Goal: Transaction & Acquisition: Purchase product/service

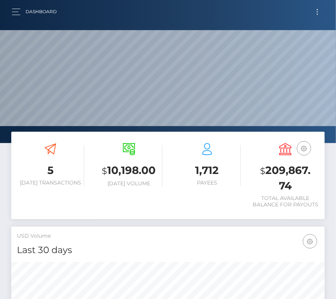
scroll to position [133, 151]
click at [317, 15] on button "Toggle navigation" at bounding box center [318, 12] width 14 height 10
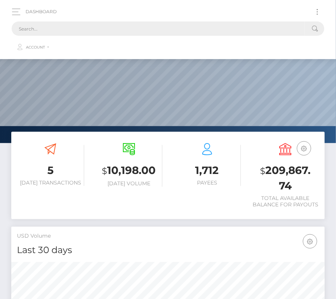
click at [59, 29] on input "text" at bounding box center [158, 28] width 293 height 14
paste input "1800867"
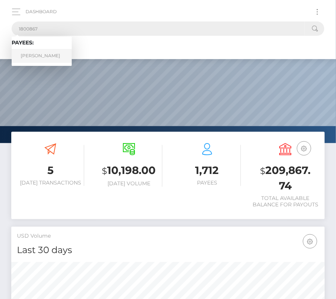
type input "1800867"
click at [40, 54] on link "Lucas Thornhill" at bounding box center [42, 56] width 60 height 14
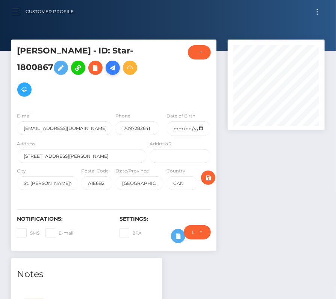
click at [116, 71] on icon at bounding box center [112, 67] width 9 height 9
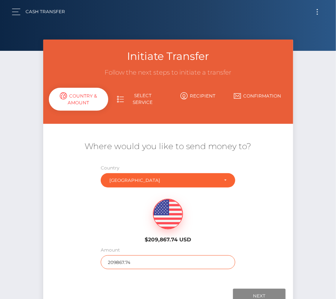
click at [131, 262] on input "209867.74" at bounding box center [168, 262] width 135 height 14
type input "184"
click at [121, 229] on div "$209,867.74 USD" at bounding box center [168, 218] width 250 height 55
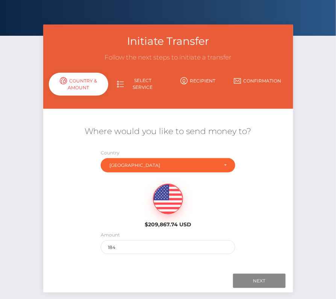
scroll to position [23, 0]
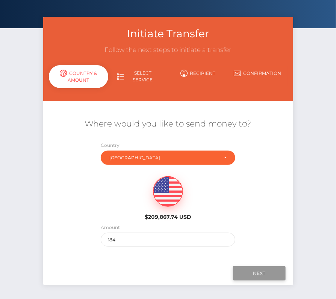
click at [255, 272] on input "Next" at bounding box center [259, 273] width 53 height 14
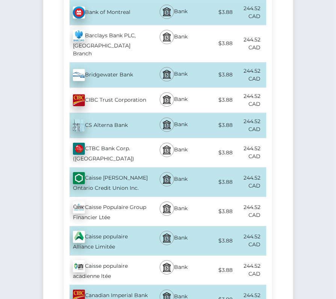
scroll to position [600, 0]
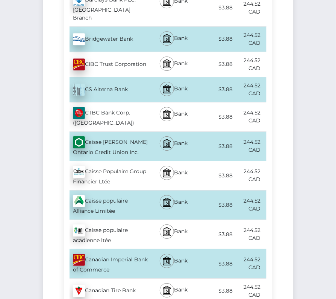
click at [114, 249] on div "Canadian Imperial Bank of Commerce - CAD" at bounding box center [106, 263] width 85 height 29
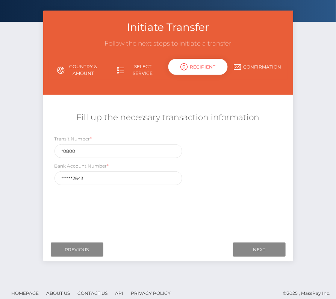
scroll to position [36, 0]
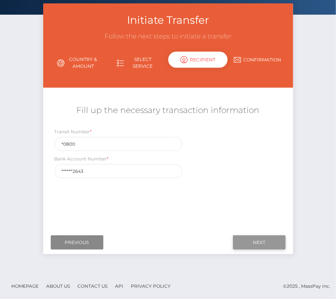
click at [266, 243] on input "Next" at bounding box center [259, 242] width 53 height 14
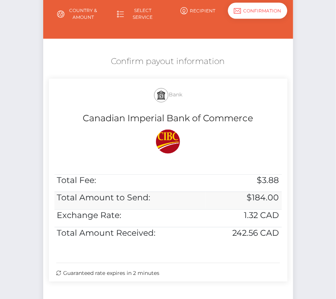
scroll to position [113, 0]
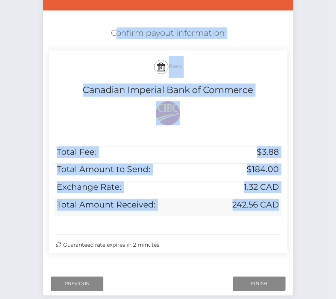
drag, startPoint x: 109, startPoint y: 28, endPoint x: 277, endPoint y: 215, distance: 251.3
click at [277, 215] on div "Confirm payout information Bank Canadian Imperial Bank of Commerce Total Fee: $…" at bounding box center [168, 142] width 250 height 237
copy div "Confirm payout information Bank Canadian Imperial Bank of Commerce Total Fee: $…"
click at [263, 281] on input "Finish" at bounding box center [259, 283] width 53 height 14
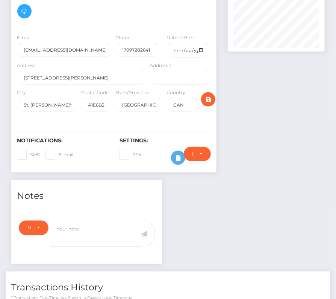
scroll to position [209, 0]
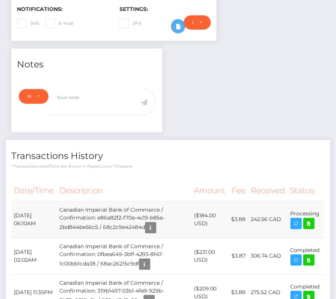
drag, startPoint x: 13, startPoint y: 212, endPoint x: 323, endPoint y: 215, distance: 309.9
click at [323, 215] on tr "September 11, 2025 06:10AM Canadian Imperial Bank of Commerce / Confirmation: e…" at bounding box center [168, 219] width 314 height 36
copy tbody "September 11, 2025 06:10AM Canadian Imperial Bank of Commerce / Confirmation: e…"
click at [312, 222] on td "Processing" at bounding box center [306, 219] width 37 height 36
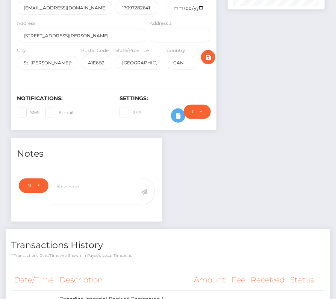
scroll to position [209, 0]
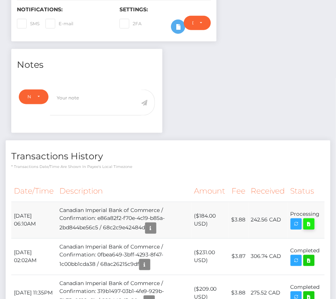
click at [307, 221] on icon at bounding box center [309, 223] width 9 height 9
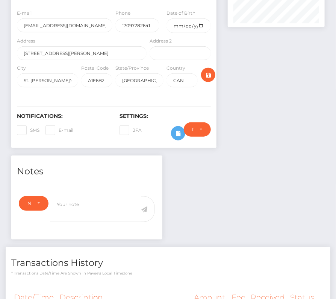
scroll to position [0, 0]
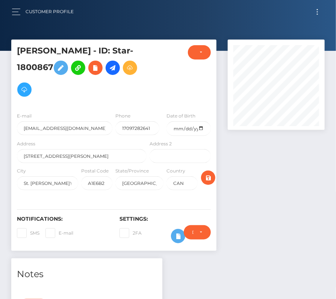
click at [317, 14] on span "Toggle navigation" at bounding box center [317, 14] width 1 height 1
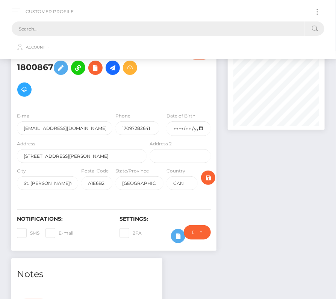
click at [149, 26] on input "text" at bounding box center [158, 28] width 293 height 14
paste input "193618"
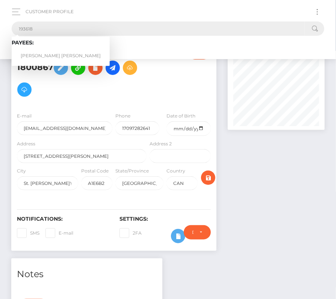
type input "193618"
click at [43, 52] on link "ESTEBAN MARTIN ACUNA ORREGO" at bounding box center [61, 56] width 98 height 14
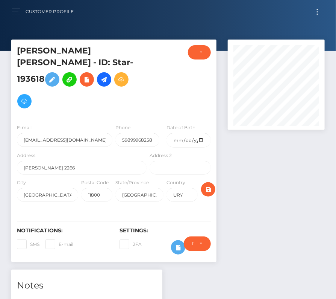
scroll to position [90, 97]
click at [317, 13] on button "Toggle navigation" at bounding box center [318, 12] width 14 height 10
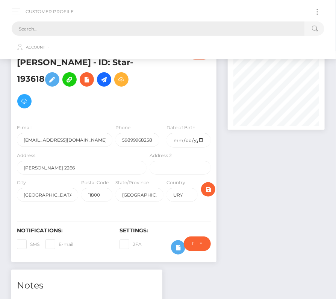
click at [178, 30] on input "text" at bounding box center [158, 28] width 293 height 14
paste input "193618"
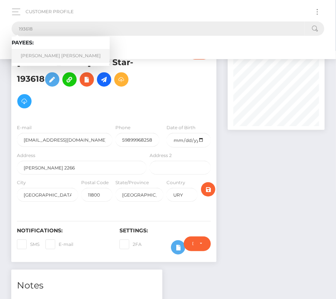
type input "193618"
click at [68, 58] on link "[PERSON_NAME] [PERSON_NAME]" at bounding box center [61, 56] width 98 height 14
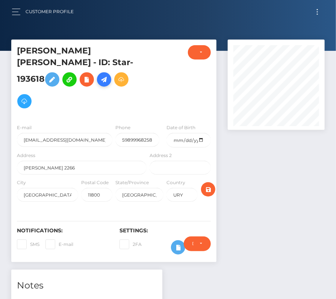
click at [100, 84] on icon at bounding box center [104, 79] width 9 height 9
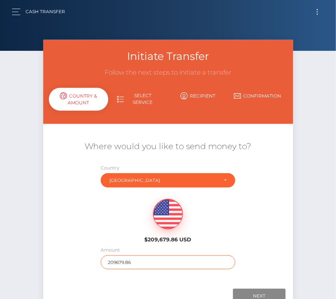
click at [127, 259] on input "209679.86" at bounding box center [168, 262] width 135 height 14
type input "154"
click at [111, 220] on div "$209,679.86 USD" at bounding box center [168, 218] width 250 height 55
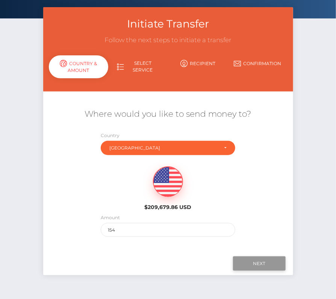
click at [277, 260] on input "Next" at bounding box center [259, 263] width 53 height 14
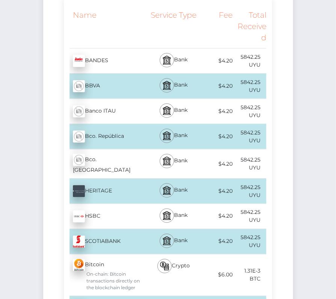
scroll to position [0, 0]
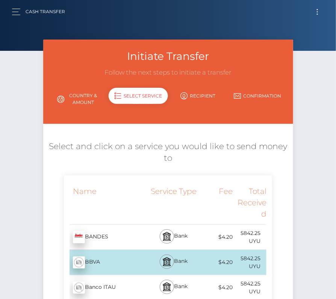
click at [318, 11] on span "Toggle navigation" at bounding box center [317, 11] width 1 height 1
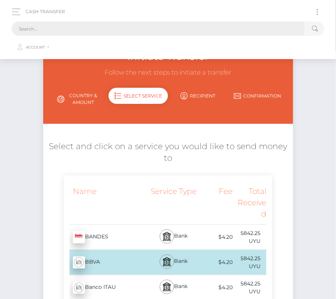
click at [149, 32] on input "text" at bounding box center [158, 28] width 293 height 14
paste input "193618"
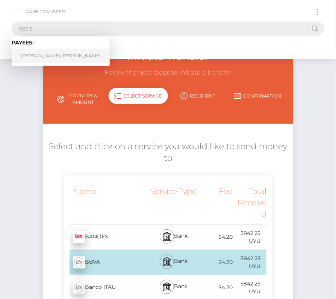
type input "193618"
click at [36, 55] on link "ESTEBAN MARTIN ACUNA ORREGO" at bounding box center [61, 56] width 98 height 14
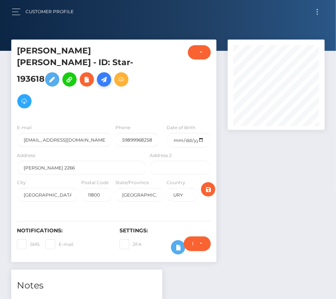
click at [100, 84] on icon at bounding box center [104, 79] width 9 height 9
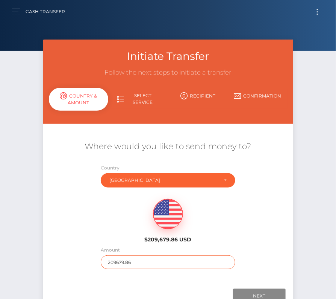
click at [129, 256] on input "209679.86" at bounding box center [168, 262] width 135 height 14
type input "154"
click at [243, 223] on div "$209,679.86 USD" at bounding box center [168, 218] width 250 height 55
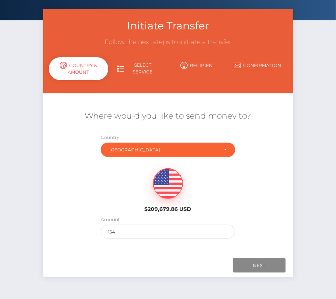
scroll to position [32, 0]
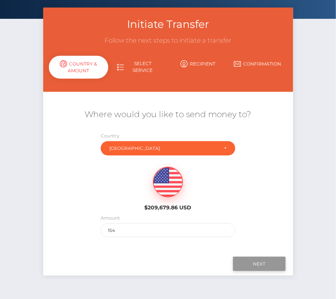
click at [250, 261] on input "Next" at bounding box center [259, 263] width 53 height 14
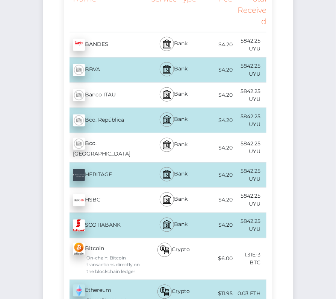
scroll to position [0, 0]
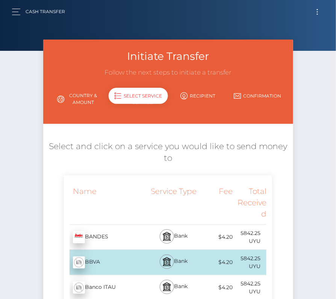
click at [318, 14] on button "Toggle navigation" at bounding box center [318, 12] width 14 height 10
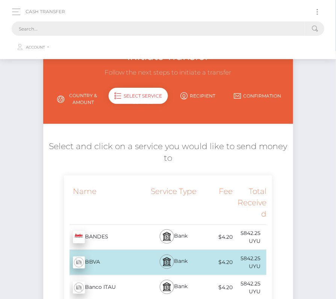
click at [183, 29] on input "text" at bounding box center [158, 28] width 293 height 14
paste input "193618"
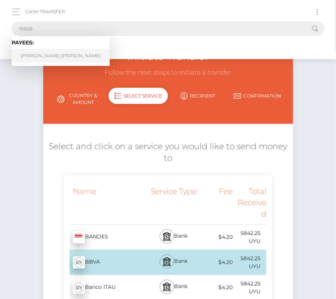
type input "193618"
click at [62, 53] on link "ESTEBAN MARTIN ACUNA ORREGO" at bounding box center [61, 56] width 98 height 14
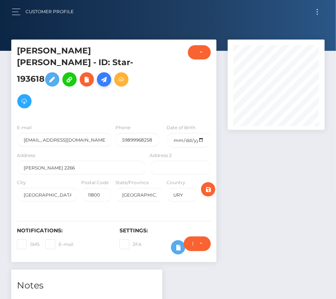
click at [100, 84] on icon at bounding box center [104, 79] width 9 height 9
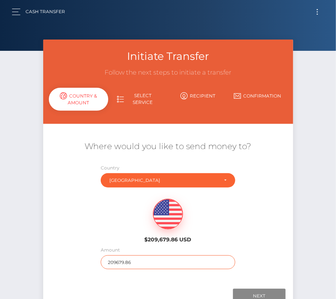
click at [117, 263] on input "209679.86" at bounding box center [168, 262] width 135 height 14
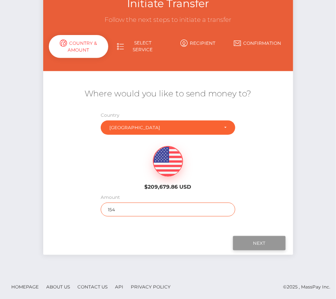
type input "154"
click at [268, 244] on input "Next" at bounding box center [259, 243] width 53 height 14
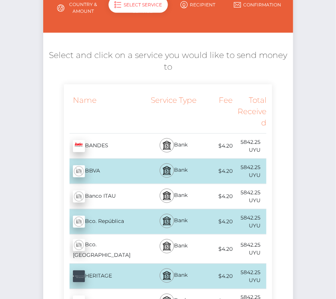
scroll to position [91, 0]
click at [111, 217] on div "Bco. [GEOGRAPHIC_DATA]" at bounding box center [106, 221] width 85 height 21
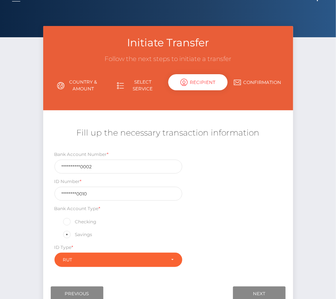
scroll to position [26, 0]
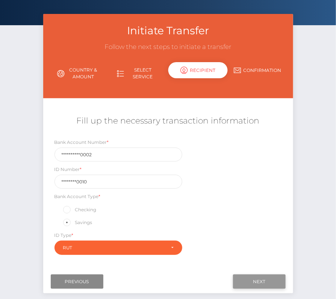
click at [267, 281] on input "Next" at bounding box center [259, 281] width 53 height 14
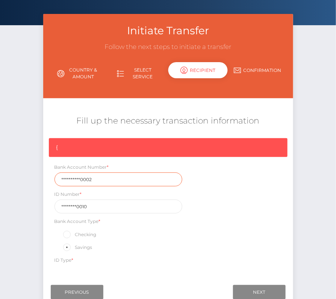
drag, startPoint x: 101, startPoint y: 181, endPoint x: 36, endPoint y: 181, distance: 65.1
click at [36, 181] on div "Initiate Transfer Follow the next steps to initiate a transfer Country & Amount…" at bounding box center [168, 168] width 336 height 308
drag, startPoint x: 103, startPoint y: 181, endPoint x: 44, endPoint y: 174, distance: 60.2
click at [44, 174] on div "**********" at bounding box center [168, 203] width 250 height 131
paste input "0013377020"
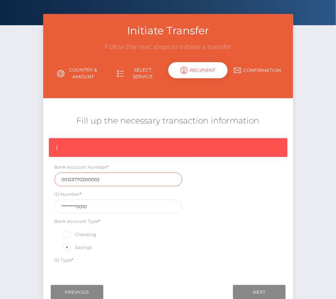
type input "00133770200002"
click at [109, 232] on div "Checking" at bounding box center [119, 234] width 128 height 10
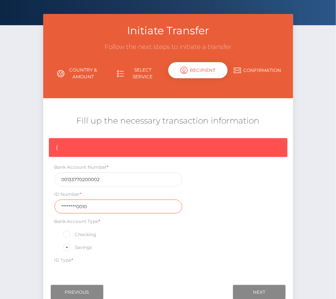
click at [96, 206] on input "********0010" at bounding box center [119, 206] width 128 height 14
drag, startPoint x: 96, startPoint y: 206, endPoint x: 43, endPoint y: 206, distance: 53.4
click at [43, 206] on div "{ Bank Account Number * 00133770200002 ID Number * ********0010 Bank Account Ty…" at bounding box center [168, 203] width 250 height 131
click at [77, 206] on input "218986690010" at bounding box center [119, 206] width 128 height 14
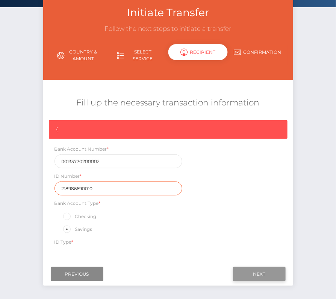
type input "218986690010"
click at [255, 272] on input "Next" at bounding box center [259, 274] width 53 height 14
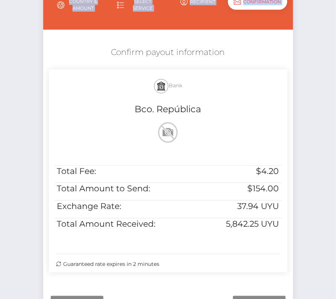
scroll to position [153, 0]
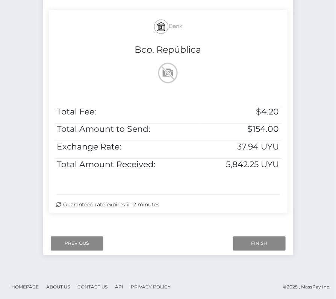
drag, startPoint x: 108, startPoint y: 80, endPoint x: 256, endPoint y: 221, distance: 205.0
click at [256, 221] on div "Where would you like to send money to? Country Abkhazia Afghanistan Albania Alg…" at bounding box center [168, 102] width 239 height 252
copy div "Confirm payout information Bank Bco. República Total Fee: $4.20 Total Amount to…"
click at [258, 238] on input "Finish" at bounding box center [259, 243] width 53 height 14
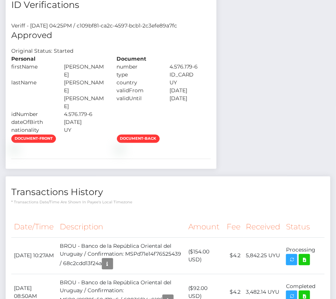
scroll to position [441, 0]
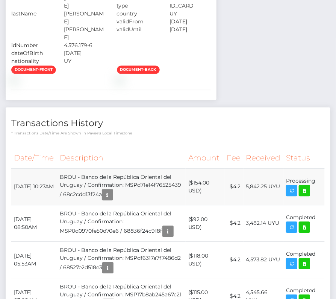
drag, startPoint x: 11, startPoint y: 201, endPoint x: 319, endPoint y: 202, distance: 308.3
click at [319, 202] on td "Processing" at bounding box center [304, 186] width 41 height 36
drag, startPoint x: 319, startPoint y: 202, endPoint x: 20, endPoint y: 205, distance: 299.3
click at [20, 205] on tr "[DATE] 10:27AM BROU - Banco de la República Oriental del Uruguay / Confirmation…" at bounding box center [168, 186] width 314 height 36
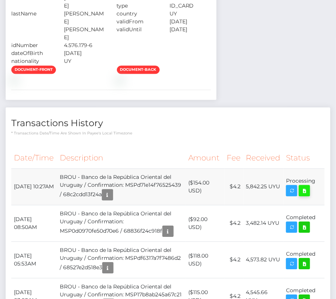
click at [308, 195] on icon at bounding box center [304, 190] width 9 height 9
click at [6, 0] on div "Notes Note Type Compliance Clear Compliance General Note Type" at bounding box center [168, 263] width 325 height 868
click at [286, 118] on div "Notes Note Type Compliance Clear Compliance General Note Type" at bounding box center [168, 263] width 325 height 868
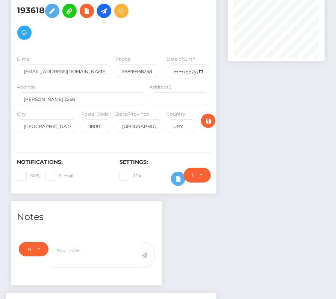
scroll to position [0, 0]
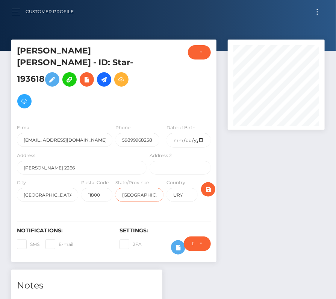
click at [153, 182] on body "Starcling LLC Dashboard Transactions Ledger Payees Cancellations" at bounding box center [168, 149] width 336 height 299
click at [317, 14] on span "Toggle navigation" at bounding box center [317, 14] width 1 height 1
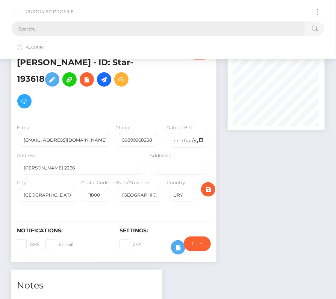
click at [205, 31] on input "text" at bounding box center [158, 28] width 293 height 14
paste input "519491"
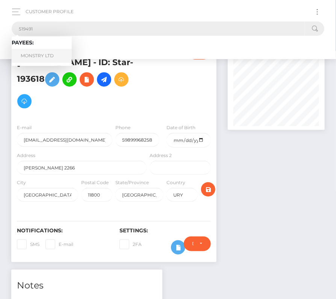
type input "519491"
click at [44, 53] on link "MONSTRY LTD" at bounding box center [42, 56] width 60 height 14
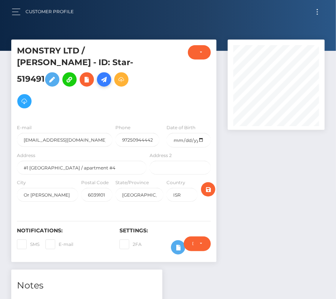
click at [100, 84] on icon at bounding box center [104, 79] width 9 height 9
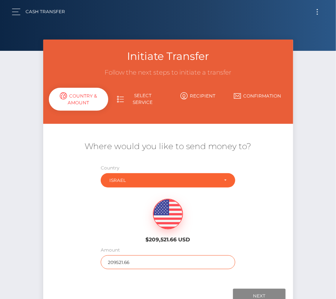
click at [129, 261] on input "209521.66" at bounding box center [168, 262] width 135 height 14
type input "267"
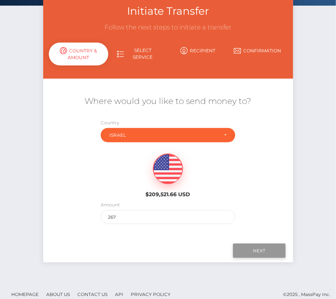
click at [259, 249] on input "Next" at bounding box center [259, 250] width 53 height 14
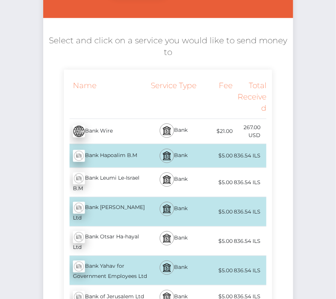
scroll to position [103, 0]
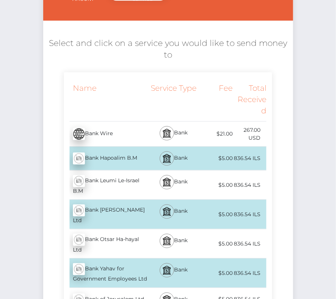
click at [121, 155] on div "Bank Hapoalim B.M - ILS" at bounding box center [106, 158] width 85 height 21
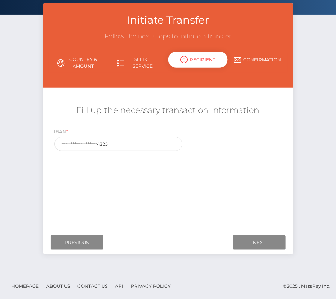
scroll to position [0, 0]
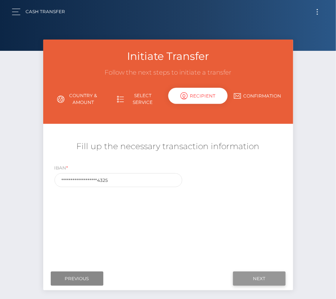
click at [249, 277] on input "Next" at bounding box center [259, 278] width 53 height 14
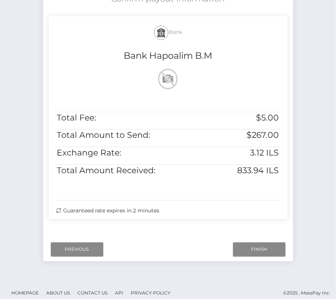
scroll to position [153, 0]
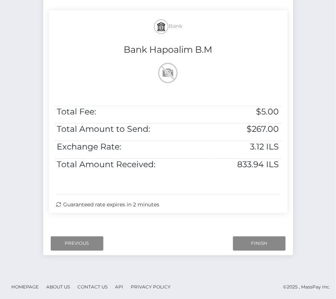
drag, startPoint x: 108, startPoint y: 45, endPoint x: 276, endPoint y: 217, distance: 240.9
click at [276, 217] on div "Confirm payout information Bank Bank Hapoalim B.M Total Fee: $5.00 Total Amount…" at bounding box center [168, 101] width 250 height 237
copy div "Confirm payout information Bank Bank Hapoalim B.M Total Fee: $5.00 Total Amount…"
click at [253, 239] on input "Finish" at bounding box center [259, 243] width 53 height 14
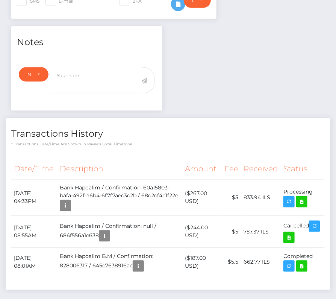
scroll to position [244, 0]
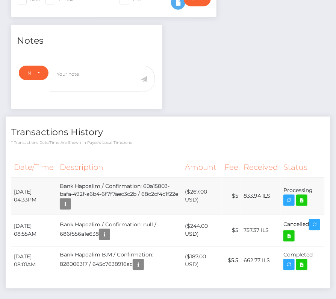
drag, startPoint x: 13, startPoint y: 177, endPoint x: 312, endPoint y: 176, distance: 298.9
click at [312, 178] on tr "[DATE] 04:33PM Bank Hapoalim / Confirmation: 60a15803-bafa-492f-a6b4-6f7f7aec3c…" at bounding box center [168, 196] width 314 height 36
copy tr "[DATE] 04:33PM Bank Hapoalim / Confirmation: 60a15803-bafa-492f-a6b4-6f7f7aec3c…"
click at [301, 196] on icon at bounding box center [301, 200] width 9 height 9
click at [0, 0] on div "MONSTRY LTD / Moshe Yahav - ID: Star-519491 CLOSED ACTIVE" at bounding box center [168, 64] width 336 height 538
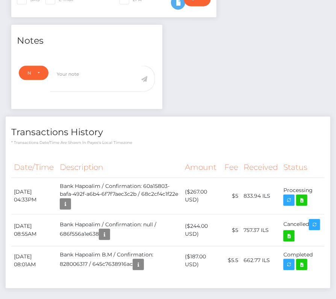
click at [206, 100] on div "Notes Note Type Compliance Clear Compliance General Note Type" at bounding box center [168, 160] width 325 height 271
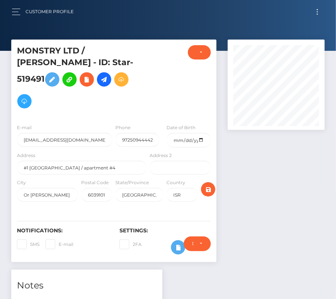
click at [319, 9] on button "Toggle navigation" at bounding box center [318, 12] width 14 height 10
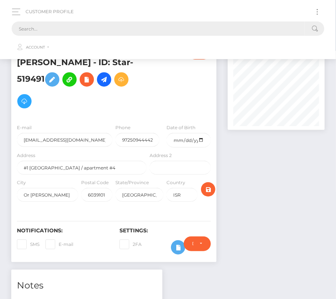
click at [138, 27] on input "text" at bounding box center [158, 28] width 293 height 14
paste input "194210"
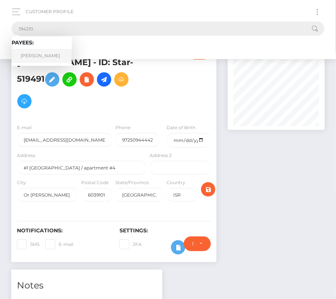
type input "194210"
click at [39, 50] on link "[PERSON_NAME]" at bounding box center [42, 56] width 60 height 14
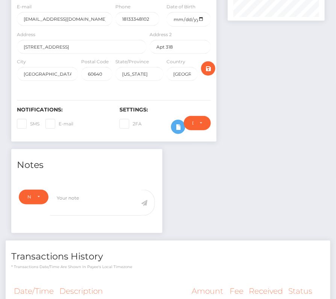
scroll to position [9, 0]
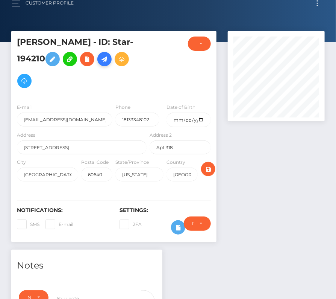
click at [100, 60] on icon at bounding box center [104, 59] width 9 height 9
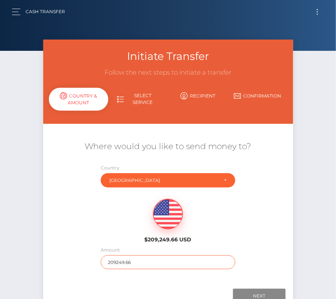
click at [141, 266] on input "209249.66" at bounding box center [168, 262] width 135 height 14
type input "187"
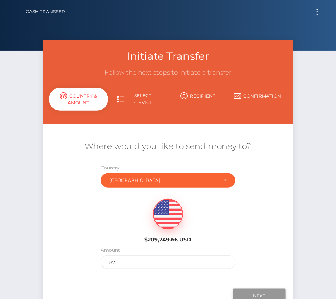
click at [265, 291] on input "Next" at bounding box center [259, 295] width 53 height 14
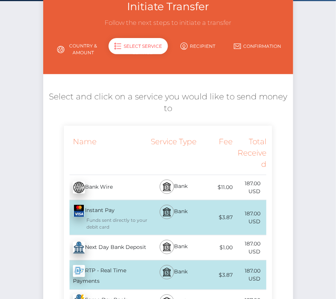
scroll to position [58, 0]
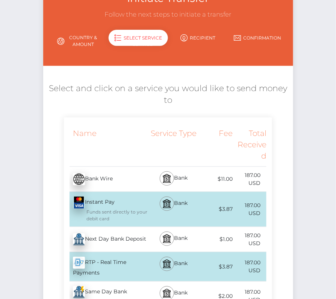
click at [111, 238] on div "Next Day Bank Deposit - USD" at bounding box center [106, 239] width 85 height 21
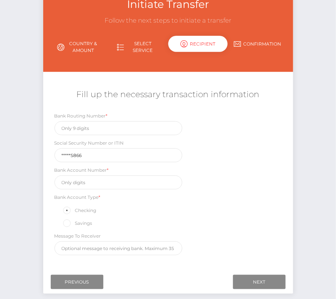
scroll to position [53, 0]
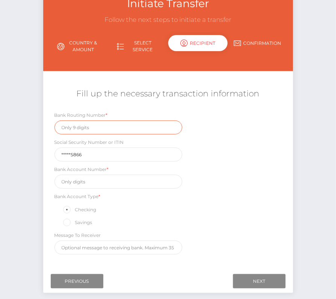
click at [76, 129] on input "text" at bounding box center [119, 127] width 128 height 14
paste input "071921891"
type input "071921891"
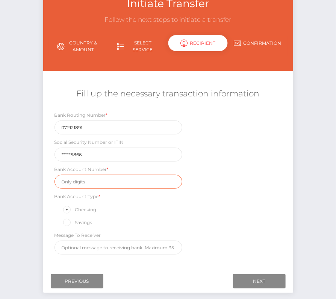
click at [97, 178] on input "text" at bounding box center [119, 181] width 128 height 14
paste input "4733725867"
type input "4733725867"
click at [240, 191] on div "Bank Routing Number * 071921891 Social Security Number or ITIN *****5866 Bank A…" at bounding box center [168, 184] width 250 height 147
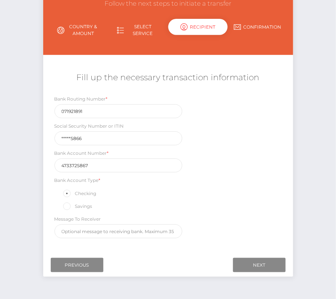
scroll to position [88, 0]
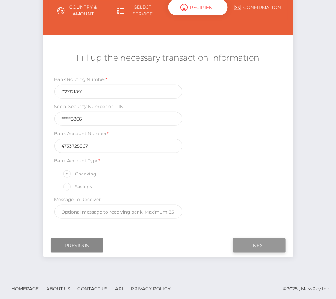
click at [252, 246] on input "Next" at bounding box center [259, 245] width 53 height 14
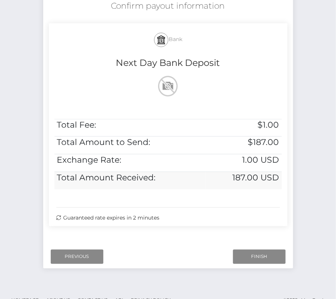
scroll to position [153, 0]
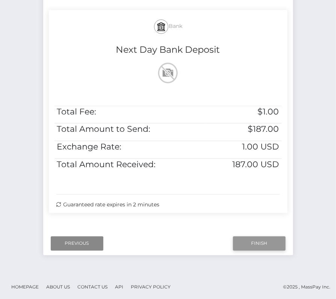
click at [248, 241] on input "Finish" at bounding box center [259, 243] width 53 height 14
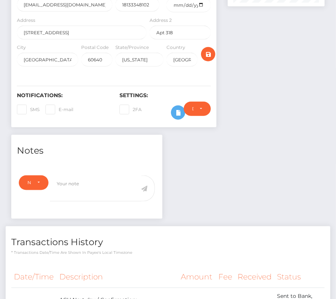
scroll to position [210, 0]
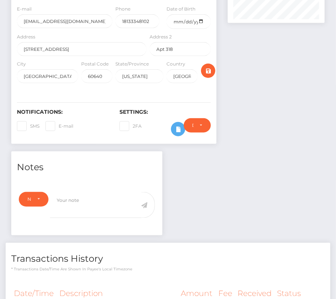
scroll to position [323, 0]
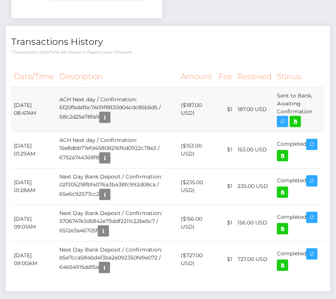
drag, startPoint x: 14, startPoint y: 79, endPoint x: 314, endPoint y: 90, distance: 300.2
click at [314, 90] on tr "[DATE] 08:47AM ACH Next day / Confirmation: 6f20fbdafbc7409f8830d04cdc85b5d5 / …" at bounding box center [168, 109] width 314 height 44
copy tr "[DATE] 08:47AM ACH Next day / Confirmation: 6f20fbdafbc7409f8830d04cdc85b5d5 / …"
click at [298, 117] on icon at bounding box center [295, 121] width 9 height 9
click at [0, 0] on div "[PERSON_NAME] - ID: Star-194210 CLOSED ACTIVE E-mail Phone" at bounding box center [168, 26] width 336 height 620
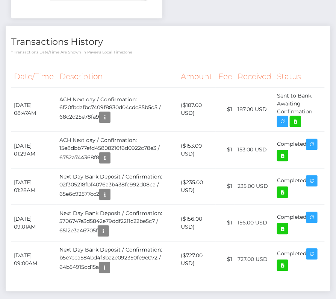
click at [290, 67] on th "Status" at bounding box center [299, 77] width 50 height 21
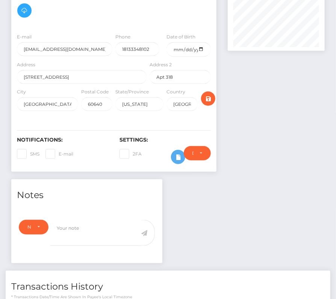
scroll to position [0, 0]
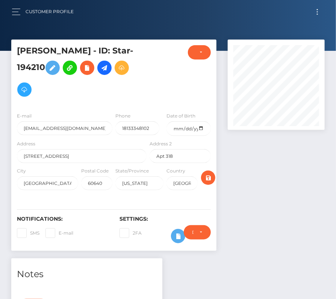
click at [318, 11] on button "Toggle navigation" at bounding box center [318, 12] width 14 height 10
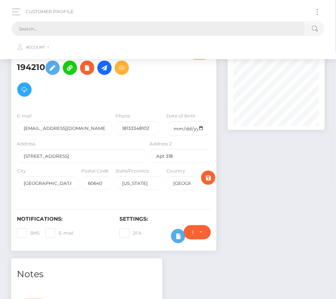
click at [149, 25] on input "text" at bounding box center [158, 28] width 293 height 14
paste input "1026236"
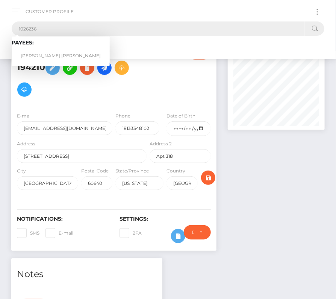
type input "1026236"
click at [44, 52] on link "[PERSON_NAME] [PERSON_NAME]" at bounding box center [61, 56] width 98 height 14
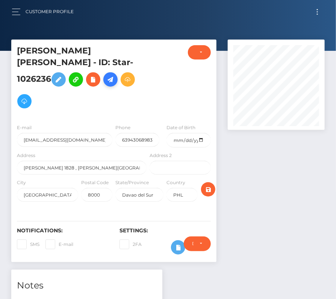
click at [115, 75] on icon at bounding box center [110, 79] width 9 height 9
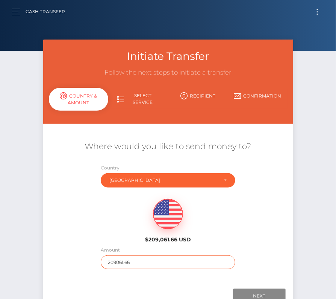
click at [126, 262] on input "209061.66" at bounding box center [168, 262] width 135 height 14
type input "178"
click at [119, 231] on div "$209,061.66 USD" at bounding box center [168, 218] width 250 height 55
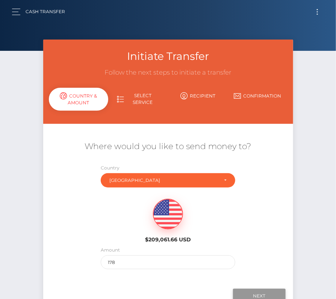
click at [262, 293] on input "Next" at bounding box center [259, 295] width 53 height 14
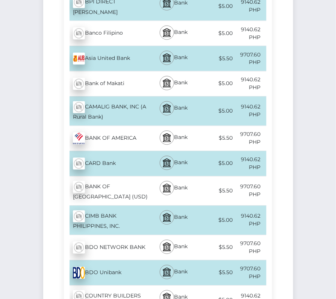
scroll to position [333, 0]
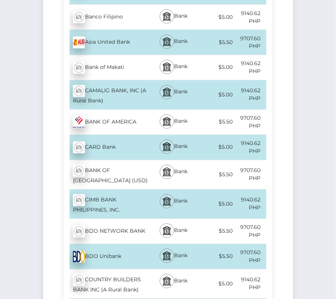
click at [107, 247] on div "BDO Unibank - PHP" at bounding box center [106, 256] width 85 height 21
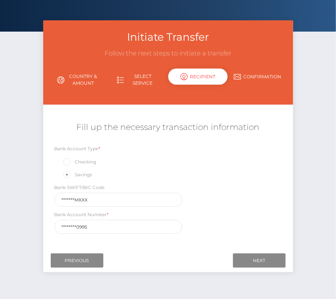
scroll to position [36, 0]
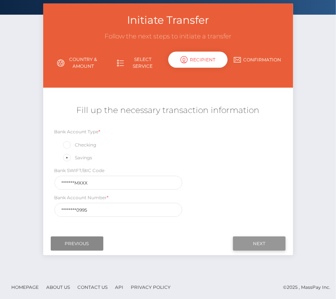
click at [257, 241] on input "Next" at bounding box center [259, 243] width 53 height 14
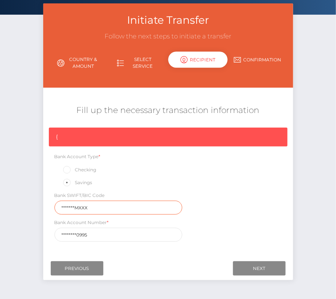
drag, startPoint x: 95, startPoint y: 205, endPoint x: 35, endPoint y: 205, distance: 59.8
click at [35, 205] on div "Initiate Transfer Follow the next steps to initiate a transfer Country & Amount…" at bounding box center [168, 150] width 336 height 295
paste input "BNORPHM"
type input "BNORPHMMXXX"
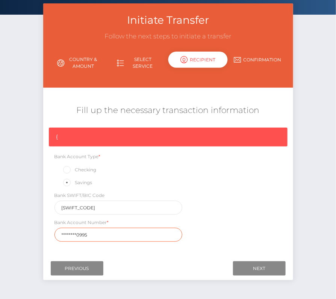
drag, startPoint x: 83, startPoint y: 232, endPoint x: 32, endPoint y: 232, distance: 51.1
click at [32, 232] on div "Initiate Transfer Follow the next steps to initiate a transfer Country & Amount…" at bounding box center [168, 150] width 336 height 295
paste input "00086102"
type input "000861020995"
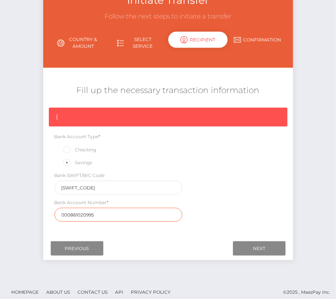
scroll to position [61, 0]
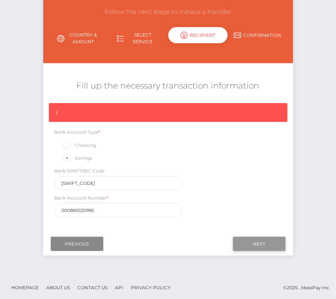
click at [253, 243] on input "Next" at bounding box center [259, 244] width 53 height 14
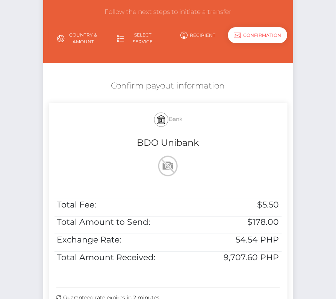
scroll to position [105, 0]
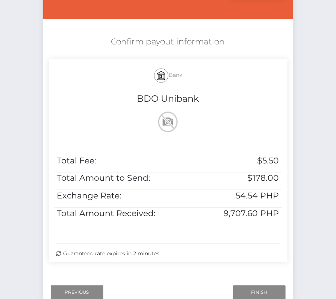
drag, startPoint x: 111, startPoint y: 38, endPoint x: 214, endPoint y: 252, distance: 237.8
click at [214, 253] on div "Confirm payout information Bank BDO Unibank Total Fee: $5.50 Total Amount to Se…" at bounding box center [168, 150] width 250 height 237
copy div "Confirm payout information Bank BDO Unibank Total Fee: $5.50 Total Amount to Se…"
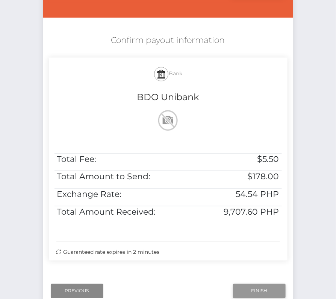
click at [253, 293] on input "Finish" at bounding box center [259, 291] width 53 height 14
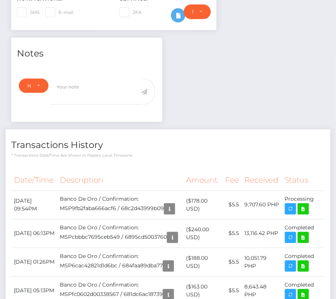
scroll to position [235, 0]
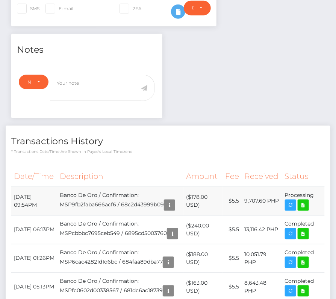
drag, startPoint x: 13, startPoint y: 185, endPoint x: 318, endPoint y: 190, distance: 305.4
click at [318, 190] on tr "September 11, 2025 09:54PM Banco De Oro / Confirmation: MSP9fb2faba666acf6 / 68…" at bounding box center [168, 201] width 314 height 29
copy tbody "September 11, 2025 09:54PM Banco De Oro / Confirmation: MSP9fb2faba666acf6 / 68…"
click at [305, 200] on icon at bounding box center [303, 204] width 9 height 9
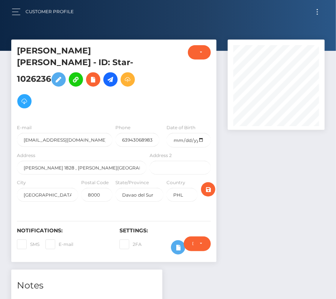
scroll to position [246, 0]
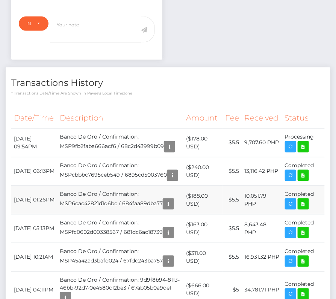
scroll to position [0, 0]
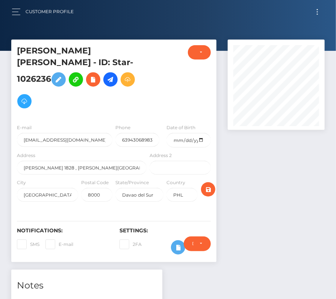
click at [320, 15] on button "Toggle navigation" at bounding box center [318, 12] width 14 height 10
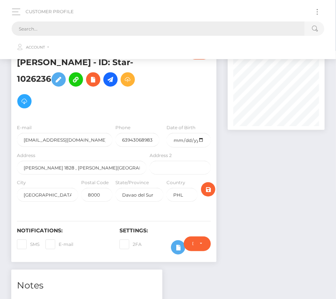
click at [194, 28] on input "text" at bounding box center [158, 28] width 293 height 14
paste input "45217"
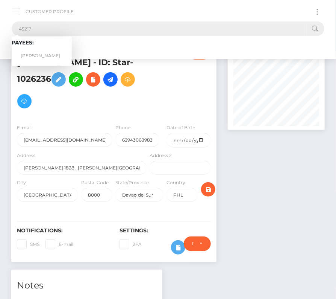
type input "45217"
click at [41, 52] on link "Vincent Foxx" at bounding box center [42, 56] width 60 height 14
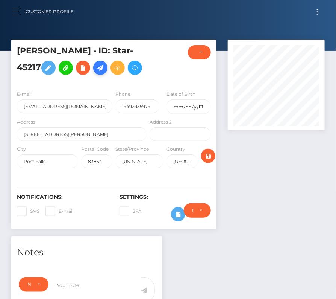
click at [93, 73] on link at bounding box center [100, 68] width 14 height 14
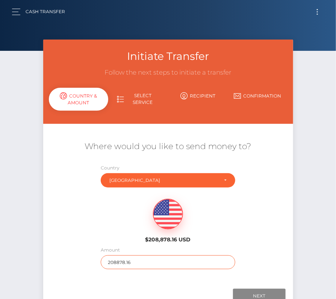
click at [128, 259] on input "208878.16" at bounding box center [168, 262] width 135 height 14
type input "515"
click at [83, 212] on div "$208,878.16 USD" at bounding box center [168, 218] width 250 height 55
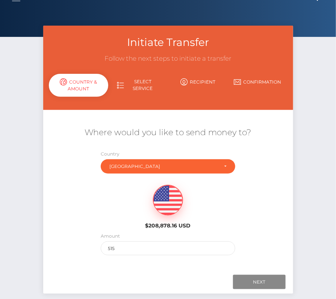
scroll to position [14, 0]
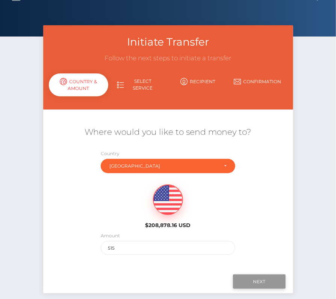
click at [254, 274] on input "Next" at bounding box center [259, 281] width 53 height 14
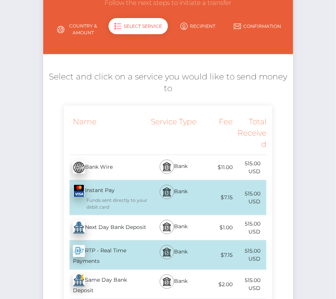
scroll to position [77, 0]
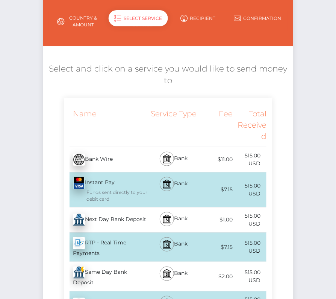
click at [105, 219] on div "Next Day Bank Deposit - USD" at bounding box center [106, 219] width 85 height 21
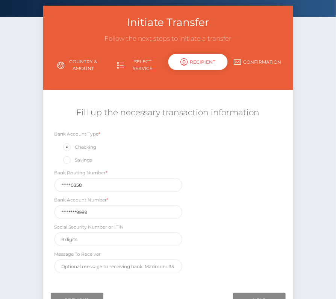
scroll to position [88, 0]
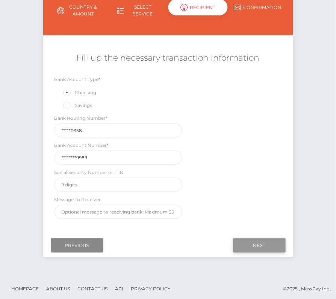
click at [259, 244] on input "Next" at bounding box center [259, 245] width 53 height 14
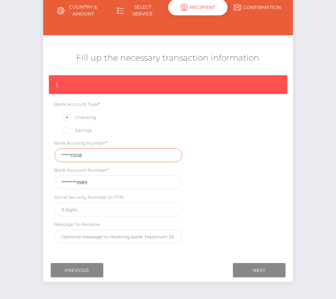
drag, startPoint x: 89, startPoint y: 155, endPoint x: 44, endPoint y: 155, distance: 45.5
click at [44, 155] on div "{ Bank Account Type * Checking Savings Bank Routing Number * *****0358 Bank Acc…" at bounding box center [168, 161] width 250 height 172
paste input "12100"
type input "121000358"
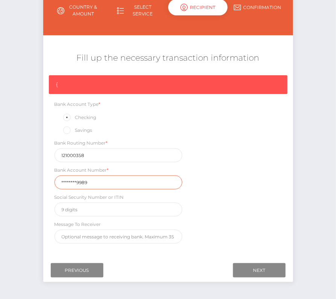
drag, startPoint x: 102, startPoint y: 179, endPoint x: 27, endPoint y: 179, distance: 75.6
click at [27, 179] on div "Initiate Transfer Follow the next steps to initiate a transfer Country & Amount…" at bounding box center [168, 125] width 336 height 349
paste input "32507589"
type input "325075899989"
click at [180, 220] on div "Message To Receiver" at bounding box center [119, 231] width 128 height 23
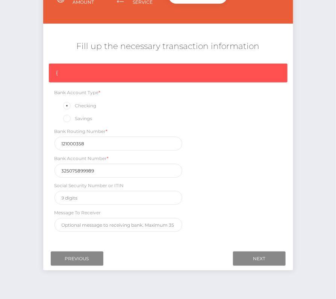
scroll to position [100, 0]
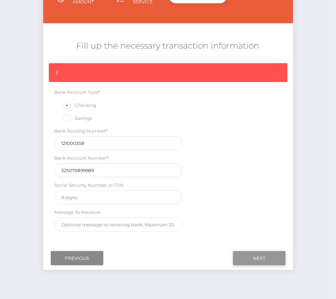
click at [257, 252] on input "Next" at bounding box center [259, 258] width 53 height 14
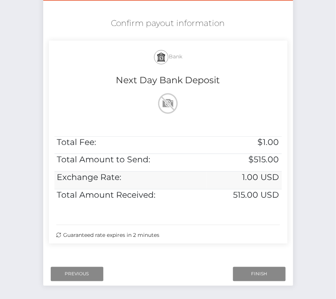
scroll to position [124, 0]
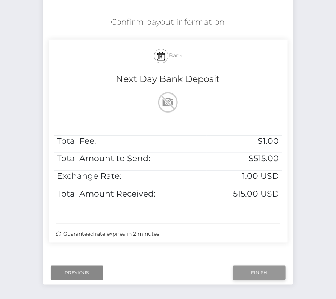
click at [252, 276] on input "Finish" at bounding box center [259, 272] width 53 height 14
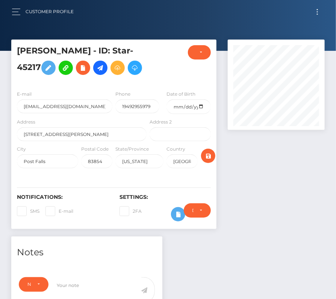
scroll to position [226, 0]
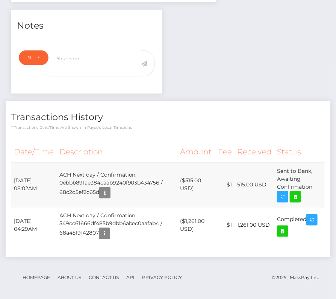
drag, startPoint x: 14, startPoint y: 177, endPoint x: 314, endPoint y: 187, distance: 300.2
click at [314, 187] on tr "September 11, 2025 08:02AM ACH Next day / Confirmation: 0ebbb891ae384caab9240f9…" at bounding box center [168, 184] width 314 height 44
copy tr "September 11, 2025 08:02AM ACH Next day / Confirmation: 0ebbb891ae384caab9240f9…"
click at [298, 197] on icon at bounding box center [295, 196] width 9 height 9
click at [0, 0] on div "Vincent Foxx - ID: Star-45217 CLOSED ACTIVE E-mail Phone" at bounding box center [168, 57] width 336 height 488
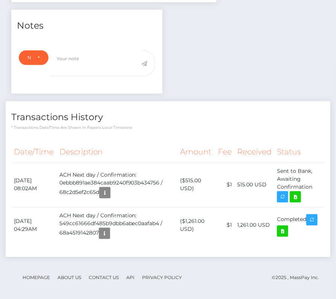
click at [131, 136] on div "Date/Time Description Amount Fee Received Status" at bounding box center [168, 196] width 325 height 120
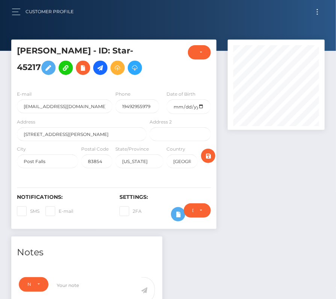
scroll to position [216, 0]
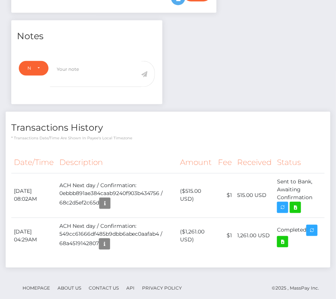
click at [121, 130] on h4 "Transactions History" at bounding box center [168, 127] width 314 height 13
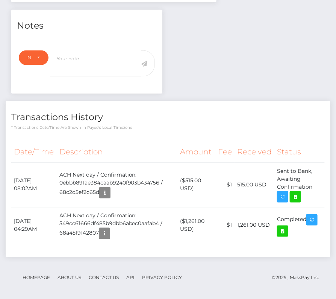
scroll to position [0, 0]
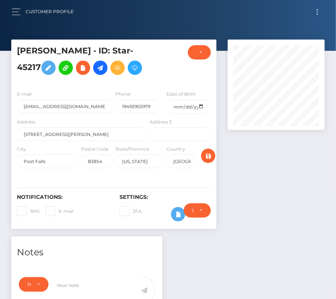
drag, startPoint x: 17, startPoint y: 13, endPoint x: 17, endPoint y: 22, distance: 9.0
click at [17, 13] on button "button" at bounding box center [19, 12] width 14 height 10
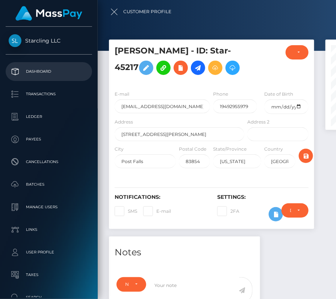
click at [30, 69] on p "Dashboard" at bounding box center [49, 71] width 80 height 11
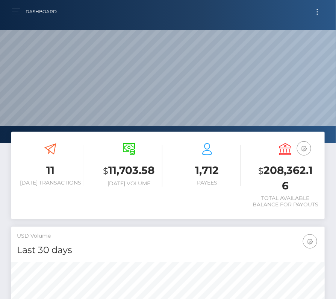
scroll to position [133, 151]
click at [18, 6] on div "Dashboard" at bounding box center [37, 12] width 51 height 16
click at [12, 15] on button "button" at bounding box center [19, 12] width 14 height 10
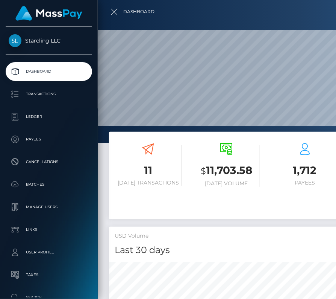
click at [41, 68] on p "Dashboard" at bounding box center [49, 71] width 80 height 11
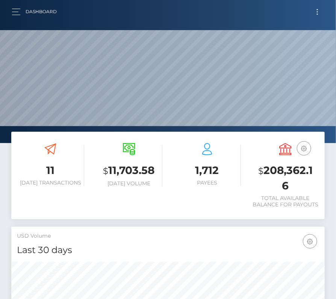
scroll to position [133, 151]
click at [16, 9] on button "button" at bounding box center [19, 12] width 14 height 10
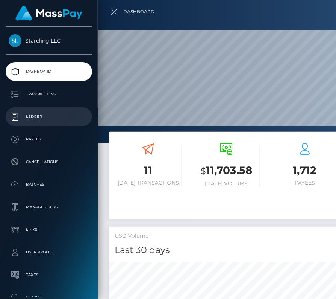
click at [34, 112] on p "Ledger" at bounding box center [49, 116] width 80 height 11
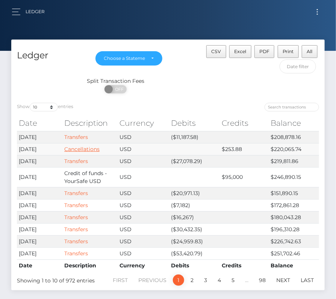
click at [88, 148] on link "Cancellations" at bounding box center [81, 149] width 35 height 7
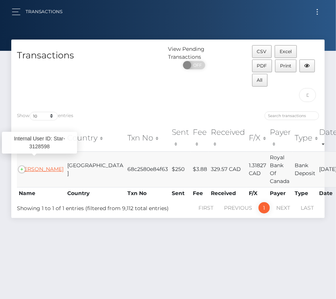
click at [37, 166] on link "[PERSON_NAME]" at bounding box center [41, 168] width 45 height 7
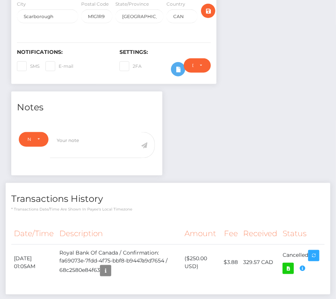
scroll to position [90, 97]
click at [168, 223] on th "Description" at bounding box center [120, 233] width 126 height 21
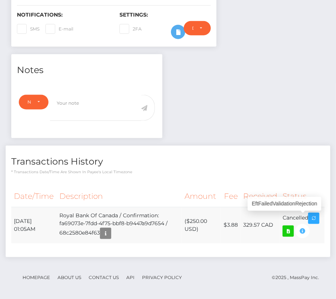
click at [302, 230] on icon "button" at bounding box center [302, 230] width 9 height 9
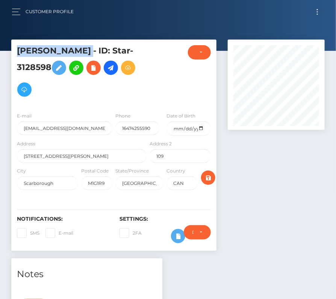
drag, startPoint x: 93, startPoint y: 52, endPoint x: 18, endPoint y: 48, distance: 75.3
click at [18, 48] on h5 "[PERSON_NAME] - ID: Star-3128598" at bounding box center [80, 72] width 126 height 55
copy h5 "[PERSON_NAME]"
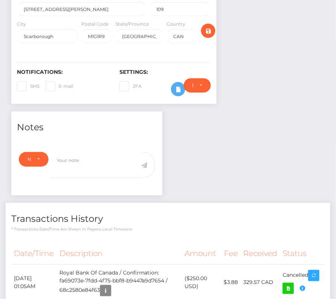
scroll to position [177, 0]
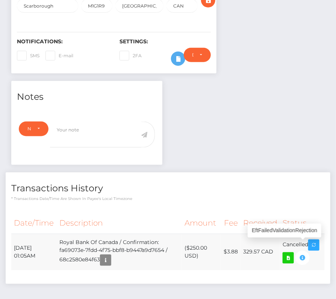
click at [304, 254] on icon "button" at bounding box center [302, 257] width 9 height 9
copy h5 "[PERSON_NAME]"
click at [303, 256] on icon "button" at bounding box center [302, 257] width 9 height 9
drag, startPoint x: 12, startPoint y: 244, endPoint x: 309, endPoint y: 245, distance: 296.7
click at [309, 245] on tr "[DATE] 01:05AM Royal Bank Of Canada / Confirmation: fa69073e-7fdd-4f75-bbf8-b94…" at bounding box center [168, 252] width 314 height 36
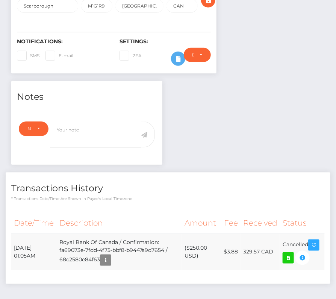
copy tr "[DATE] 01:05AM Royal Bank Of Canada / Confirmation: fa69073e-7fdd-4f75-bbf8-b94…"
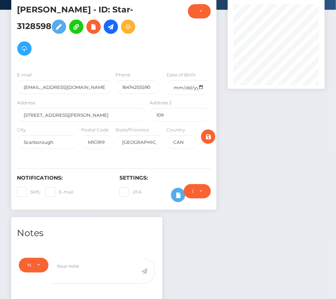
scroll to position [0, 0]
